Goal: Task Accomplishment & Management: Manage account settings

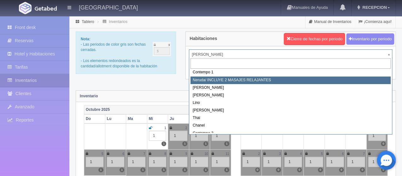
scroll to position [30, 0]
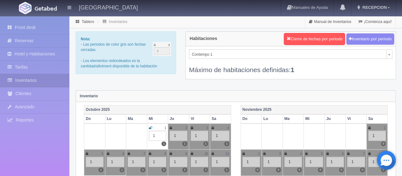
select select "721"
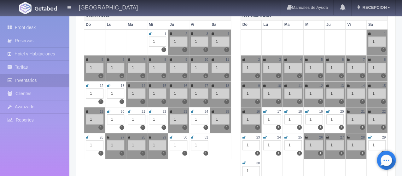
scroll to position [95, 0]
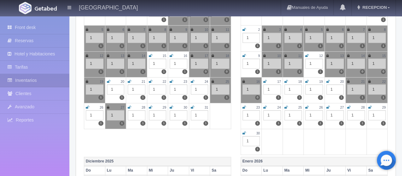
scroll to position [126, 0]
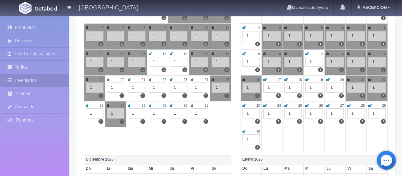
click at [192, 106] on icon at bounding box center [192, 106] width 3 height 4
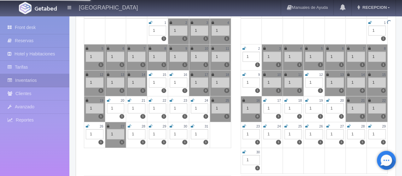
scroll to position [95, 0]
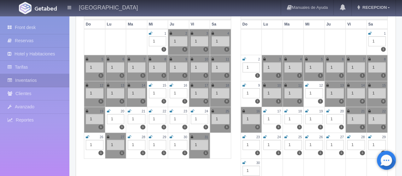
click at [370, 32] on icon at bounding box center [369, 34] width 3 height 4
